Goal: Communication & Community: Answer question/provide support

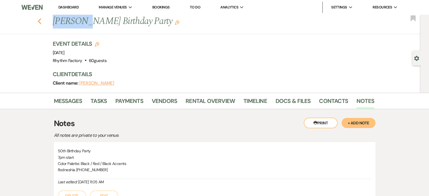
click at [42, 24] on icon "Previous" at bounding box center [40, 21] width 4 height 7
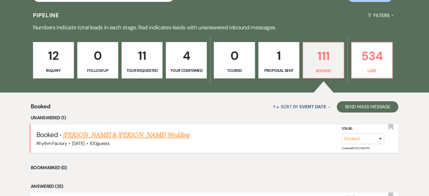
scroll to position [169, 0]
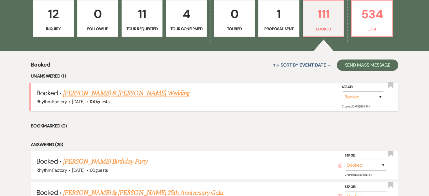
click at [132, 93] on link "[PERSON_NAME] & [PERSON_NAME] Wedding" at bounding box center [126, 93] width 126 height 10
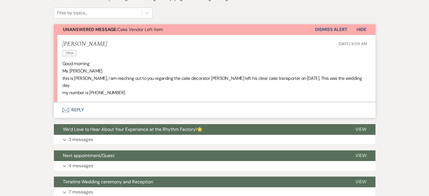
click at [80, 102] on button "Envelope Reply" at bounding box center [215, 110] width 322 height 16
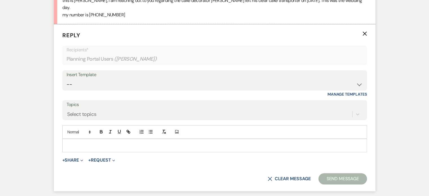
scroll to position [250, 0]
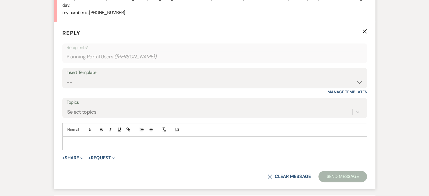
click at [163, 137] on div at bounding box center [215, 143] width 304 height 13
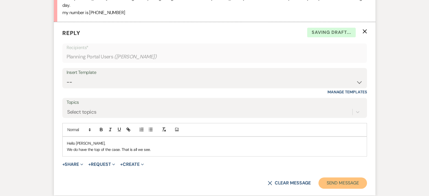
click at [331, 178] on button "Send Message" at bounding box center [343, 183] width 48 height 11
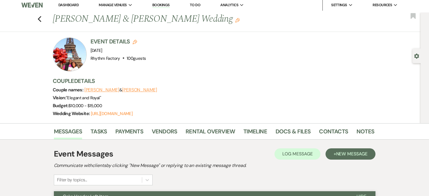
scroll to position [0, 0]
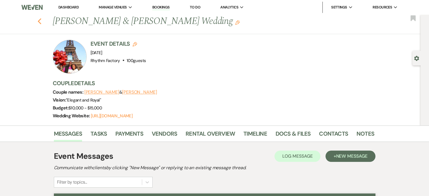
click at [41, 23] on use "button" at bounding box center [40, 21] width 4 height 6
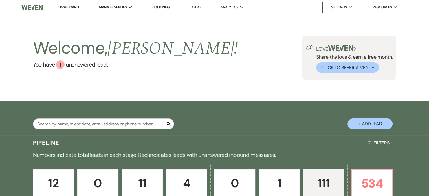
click at [64, 174] on p "12" at bounding box center [54, 183] width 34 height 19
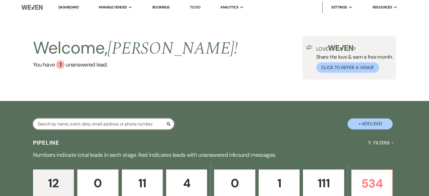
click at [72, 123] on input "text" at bounding box center [103, 124] width 141 height 11
paste input "[PERSON_NAME]"
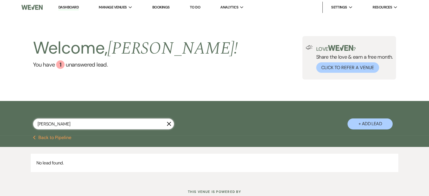
type input "[PERSON_NAME]"
click at [167, 123] on icon "X" at bounding box center [169, 124] width 5 height 5
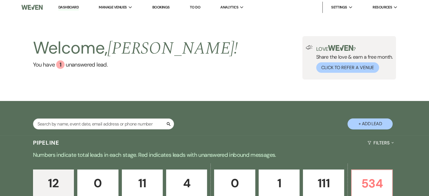
click at [381, 127] on button "+ Add Lead" at bounding box center [370, 124] width 45 height 11
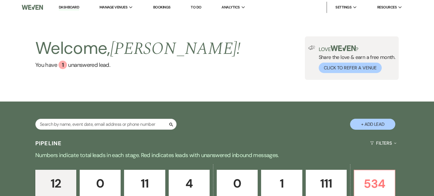
select select "789"
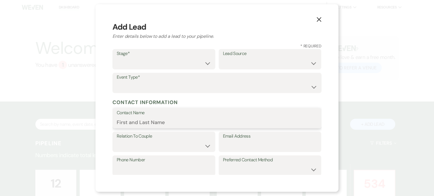
click at [124, 124] on input "Contact Name" at bounding box center [217, 122] width 200 height 11
paste input "[PERSON_NAME]"
type input "[PERSON_NAME]"
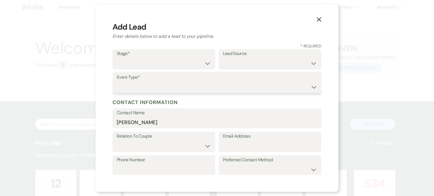
click at [312, 89] on select "Wedding Anniversary Party Baby Shower Bachelorette / Bachelor Party Birthday Pa…" at bounding box center [217, 87] width 200 height 11
select select "1"
click at [117, 82] on select "Wedding Anniversary Party Baby Shower Bachelorette / Bachelor Party Birthday Pa…" at bounding box center [217, 87] width 200 height 11
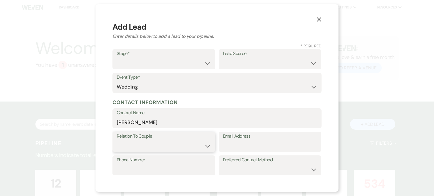
click at [204, 145] on select "Couple Planner Parent of Couple Family Member Friend Other" at bounding box center [164, 146] width 94 height 11
select select "1"
click at [117, 141] on select "Couple Planner Parent of Couple Family Member Friend Other" at bounding box center [164, 146] width 94 height 11
click at [206, 64] on select "Inquiry Follow Up Tour Requested Tour Confirmed Toured Proposal Sent Booked Lost" at bounding box center [164, 63] width 94 height 11
select select "1"
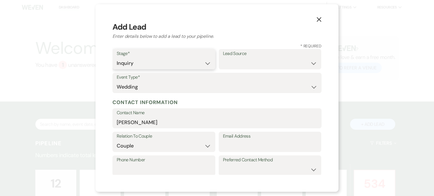
click at [117, 58] on select "Inquiry Follow Up Tour Requested Tour Confirmed Toured Proposal Sent Booked Lost" at bounding box center [164, 63] width 94 height 11
click at [311, 65] on select "Weven Venue Website Instagram Facebook Pinterest Google The Knot Wedding Wire H…" at bounding box center [270, 63] width 94 height 11
select select "5"
click at [223, 58] on select "Weven Venue Website Instagram Facebook Pinterest Google The Knot Wedding Wire H…" at bounding box center [270, 63] width 94 height 11
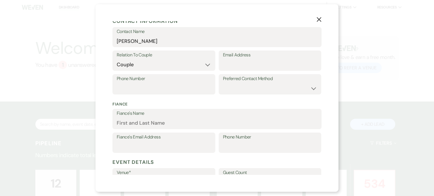
scroll to position [85, 0]
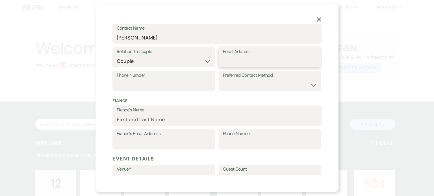
drag, startPoint x: 227, startPoint y: 62, endPoint x: 240, endPoint y: 61, distance: 12.7
click at [227, 62] on input "Email Address" at bounding box center [270, 61] width 94 height 11
paste input "[EMAIL_ADDRESS][PERSON_NAME][DOMAIN_NAME]"
type input "[EMAIL_ADDRESS][PERSON_NAME][DOMAIN_NAME]"
click at [124, 86] on input "Phone Number" at bounding box center [164, 85] width 94 height 11
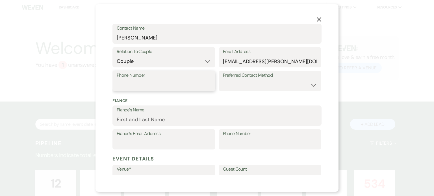
paste input "[PHONE_NUMBER]"
type input "[PHONE_NUMBER]"
click at [309, 86] on select "Email Phone Text" at bounding box center [270, 85] width 94 height 11
select select "email"
click at [223, 80] on select "Email Phone Text" at bounding box center [270, 85] width 94 height 11
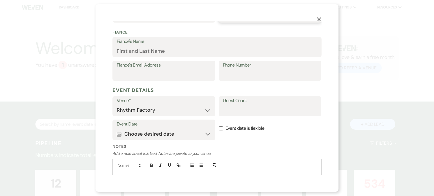
scroll to position [181, 0]
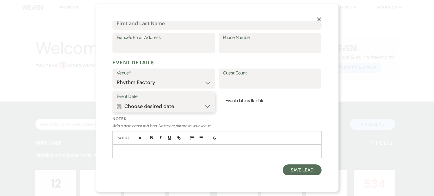
click at [182, 106] on button "Calendar Choose desired date Expand" at bounding box center [164, 106] width 94 height 11
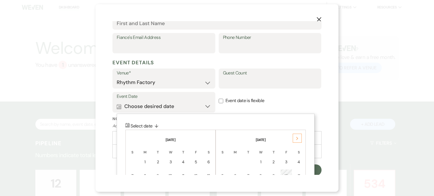
click at [296, 139] on icon "Next" at bounding box center [297, 138] width 3 height 3
click at [296, 139] on use at bounding box center [297, 138] width 2 height 3
click at [297, 139] on icon "Next" at bounding box center [297, 138] width 3 height 3
click at [297, 138] on icon "Next" at bounding box center [297, 138] width 3 height 3
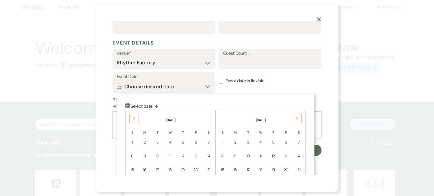
scroll to position [209, 0]
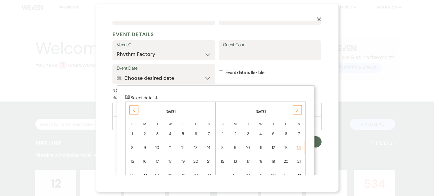
click at [299, 148] on div "14" at bounding box center [298, 148] width 5 height 6
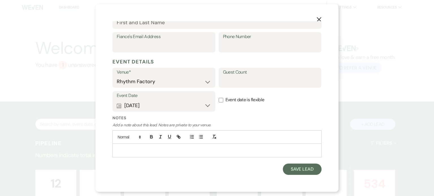
scroll to position [181, 0]
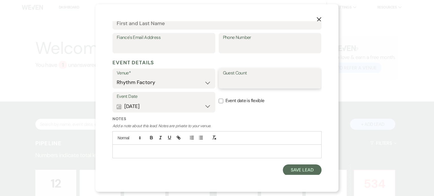
click at [229, 84] on input "Guest Count" at bounding box center [270, 82] width 94 height 11
type input "70"
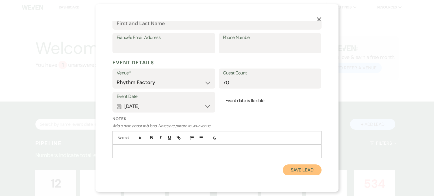
click at [292, 169] on button "Save Lead" at bounding box center [302, 170] width 39 height 11
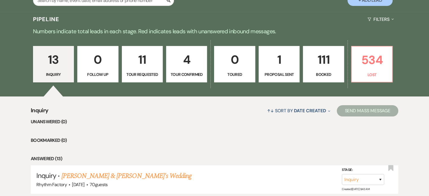
scroll to position [169, 0]
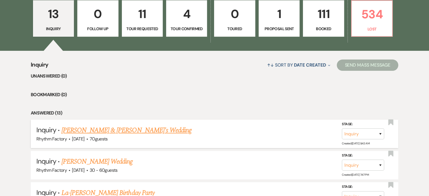
click at [111, 129] on link "[PERSON_NAME] & [PERSON_NAME]'s Wedding" at bounding box center [127, 130] width 130 height 10
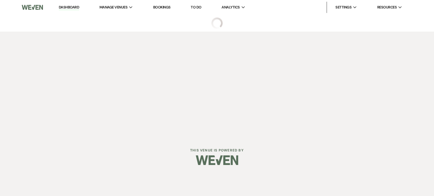
select select "5"
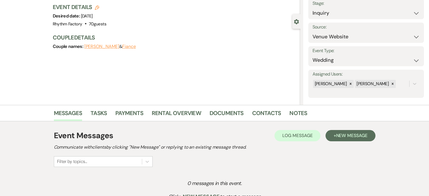
scroll to position [96, 0]
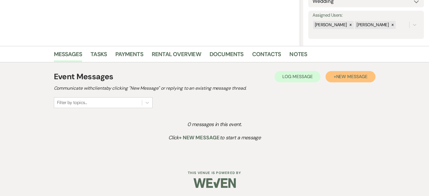
click at [349, 77] on span "New Message" at bounding box center [351, 77] width 31 height 6
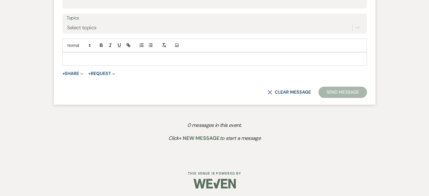
scroll to position [224, 0]
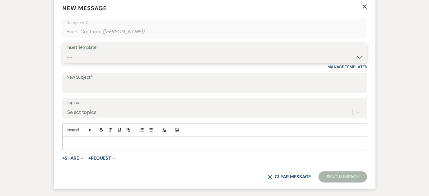
click at [359, 57] on select "-- Available Date I want PRICE More detail to give price Use our decor Wedding …" at bounding box center [215, 57] width 296 height 11
select select "5944"
click at [67, 52] on select "-- Available Date I want PRICE More detail to give price Use our decor Wedding …" at bounding box center [215, 57] width 296 height 11
type input "Let's Create Something Unforgettable—Special Offer for 2025 Dates!"
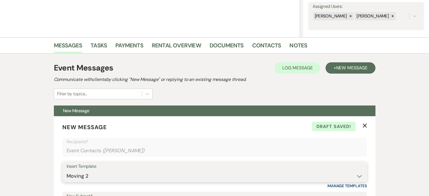
scroll to position [167, 0]
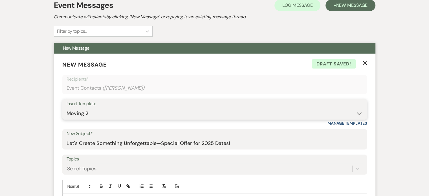
drag, startPoint x: 359, startPoint y: 112, endPoint x: 357, endPoint y: 117, distance: 5.1
click at [359, 112] on select "-- Available Date I want PRICE More detail to give price Use our decor Wedding …" at bounding box center [215, 113] width 296 height 11
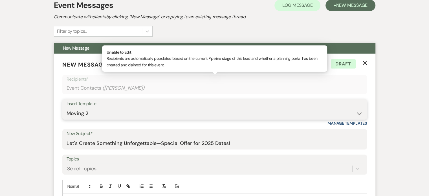
select select "5624"
click at [67, 108] on select "-- Available Date I want PRICE More detail to give price Use our decor Wedding …" at bounding box center [215, 113] width 296 height 11
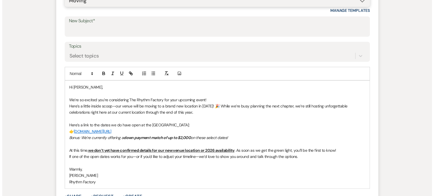
scroll to position [393, 0]
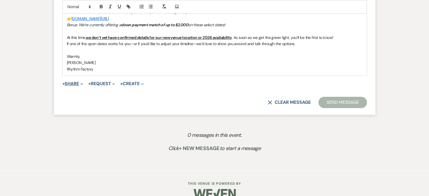
click at [71, 84] on button "+ Share Expand" at bounding box center [72, 84] width 21 height 5
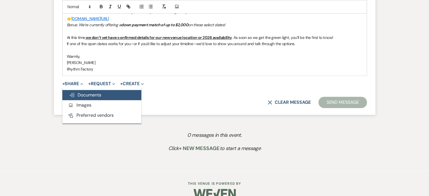
click at [100, 94] on span "Doc Upload Documents" at bounding box center [85, 95] width 32 height 6
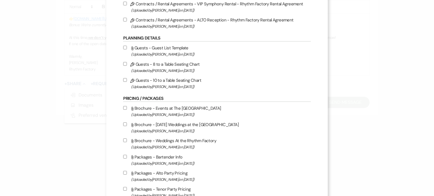
scroll to position [226, 0]
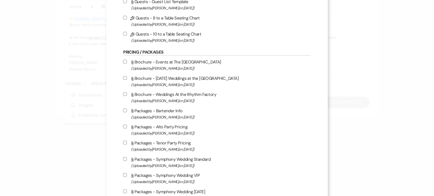
click at [125, 78] on input "Attach File Brochure - [DATE] Weddings at the [GEOGRAPHIC_DATA] (Uploaded by [P…" at bounding box center [125, 78] width 4 height 4
checkbox input "true"
click at [124, 95] on input "Attach File Brochure - Weddings At the Rhythm Factory (Uploaded by [PERSON_NAME…" at bounding box center [125, 94] width 4 height 4
checkbox input "true"
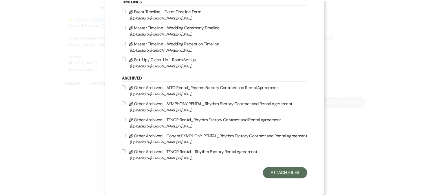
scroll to position [629, 0]
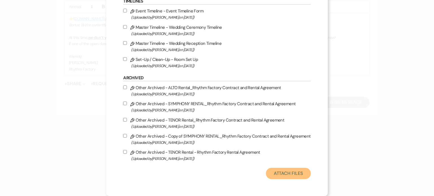
click at [287, 170] on button "Attach Files" at bounding box center [288, 173] width 45 height 11
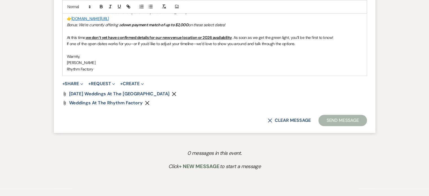
click at [214, 37] on u "we don’t yet have confirmed details for our new venue location or 2026 availabi…" at bounding box center [159, 37] width 146 height 5
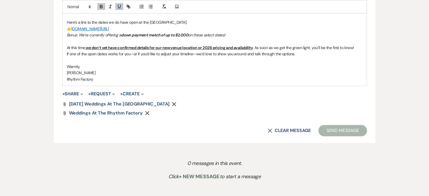
scroll to position [421, 0]
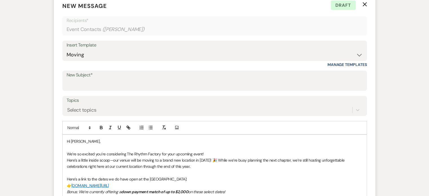
scroll to position [339, 0]
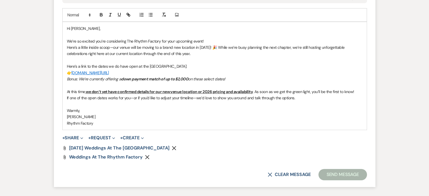
click at [335, 173] on button "Send Message" at bounding box center [343, 174] width 48 height 11
click at [286, 153] on div "Attach File [DATE] Weddings at the Rhythm Factory Remove Attach File Weddings A…" at bounding box center [214, 153] width 305 height 14
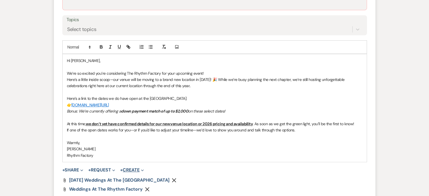
scroll to position [252, 0]
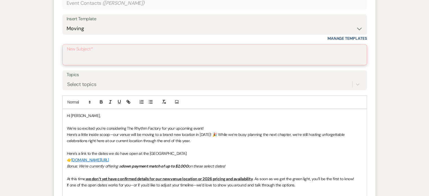
click at [92, 60] on input "New Subject*" at bounding box center [215, 58] width 296 height 11
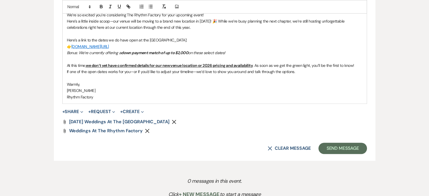
scroll to position [421, 0]
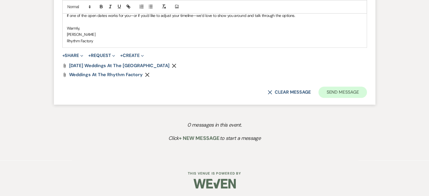
type input "The Rhythm Factory 2026"
click at [354, 93] on button "Send Message" at bounding box center [343, 92] width 48 height 11
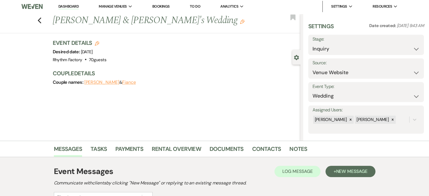
scroll to position [0, 0]
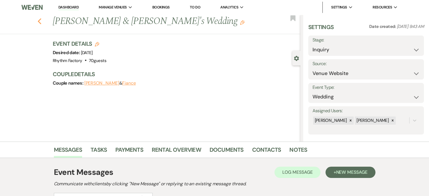
click at [40, 19] on icon "Previous" at bounding box center [40, 21] width 4 height 7
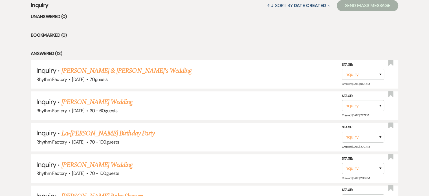
scroll to position [144, 0]
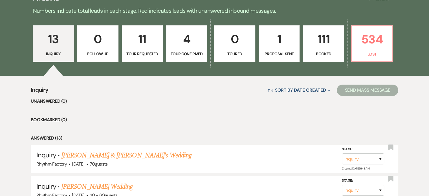
click at [326, 38] on p "111" at bounding box center [324, 39] width 34 height 19
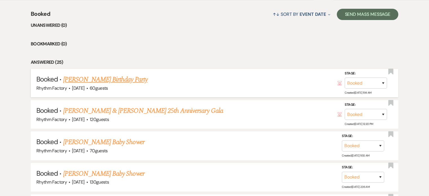
scroll to position [229, 0]
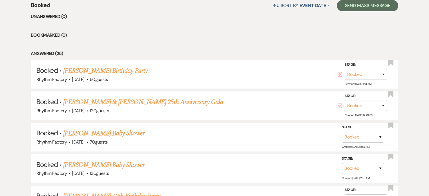
click at [104, 132] on link "[PERSON_NAME] Baby Shower" at bounding box center [103, 133] width 81 height 10
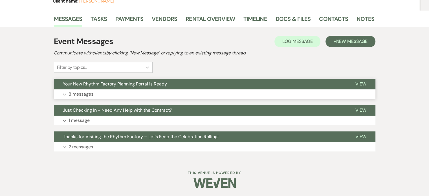
scroll to position [54, 0]
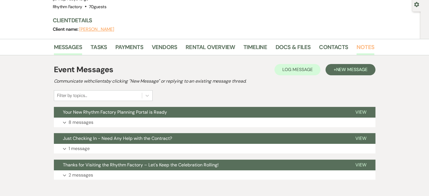
click at [371, 47] on li "Notes" at bounding box center [370, 48] width 26 height 14
click at [364, 48] on link "Notes" at bounding box center [366, 49] width 18 height 12
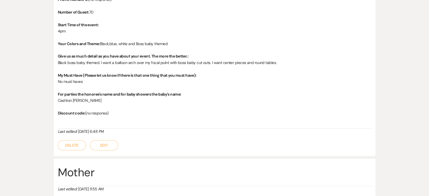
scroll to position [254, 0]
